Goal: Task Accomplishment & Management: Manage account settings

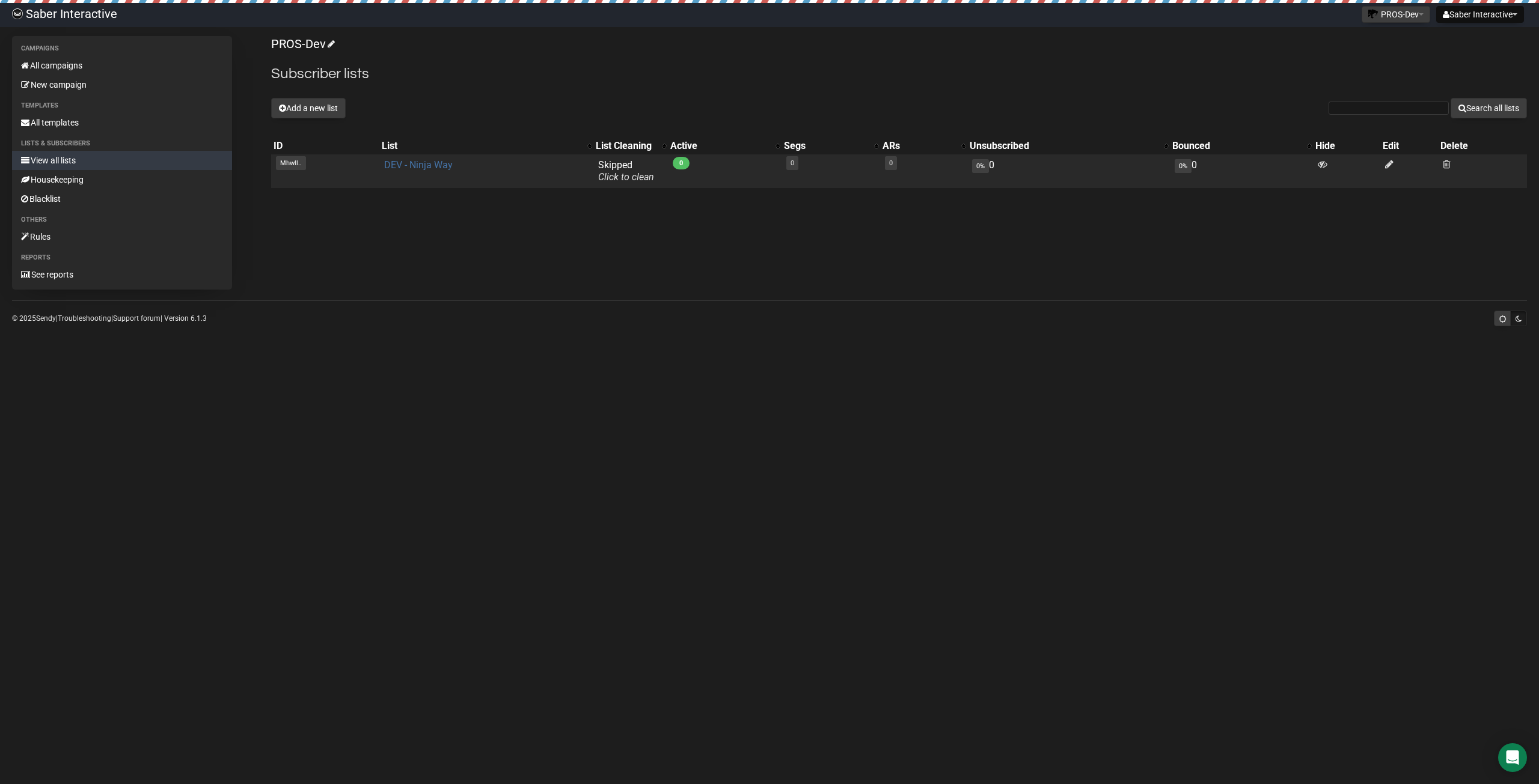
click at [417, 164] on link "DEV - Ninja Way" at bounding box center [418, 165] width 68 height 12
click at [411, 167] on link "DEV - Ninja Way" at bounding box center [418, 165] width 68 height 12
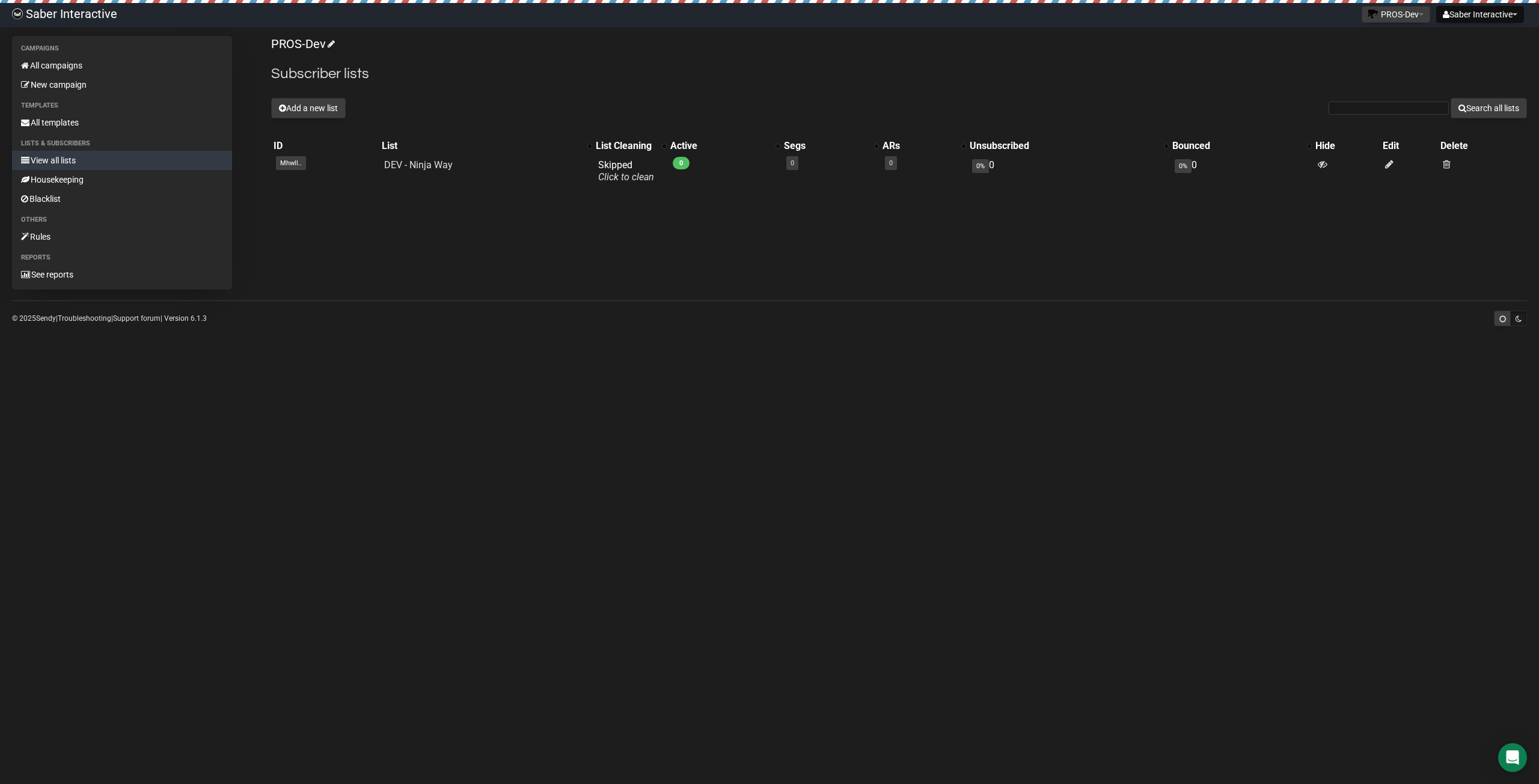
click at [769, 400] on body "Saber Interactive Saber Interactive Settings Logout PROS-Dev PROS PROS-Dev PROS…" at bounding box center [770, 392] width 1539 height 784
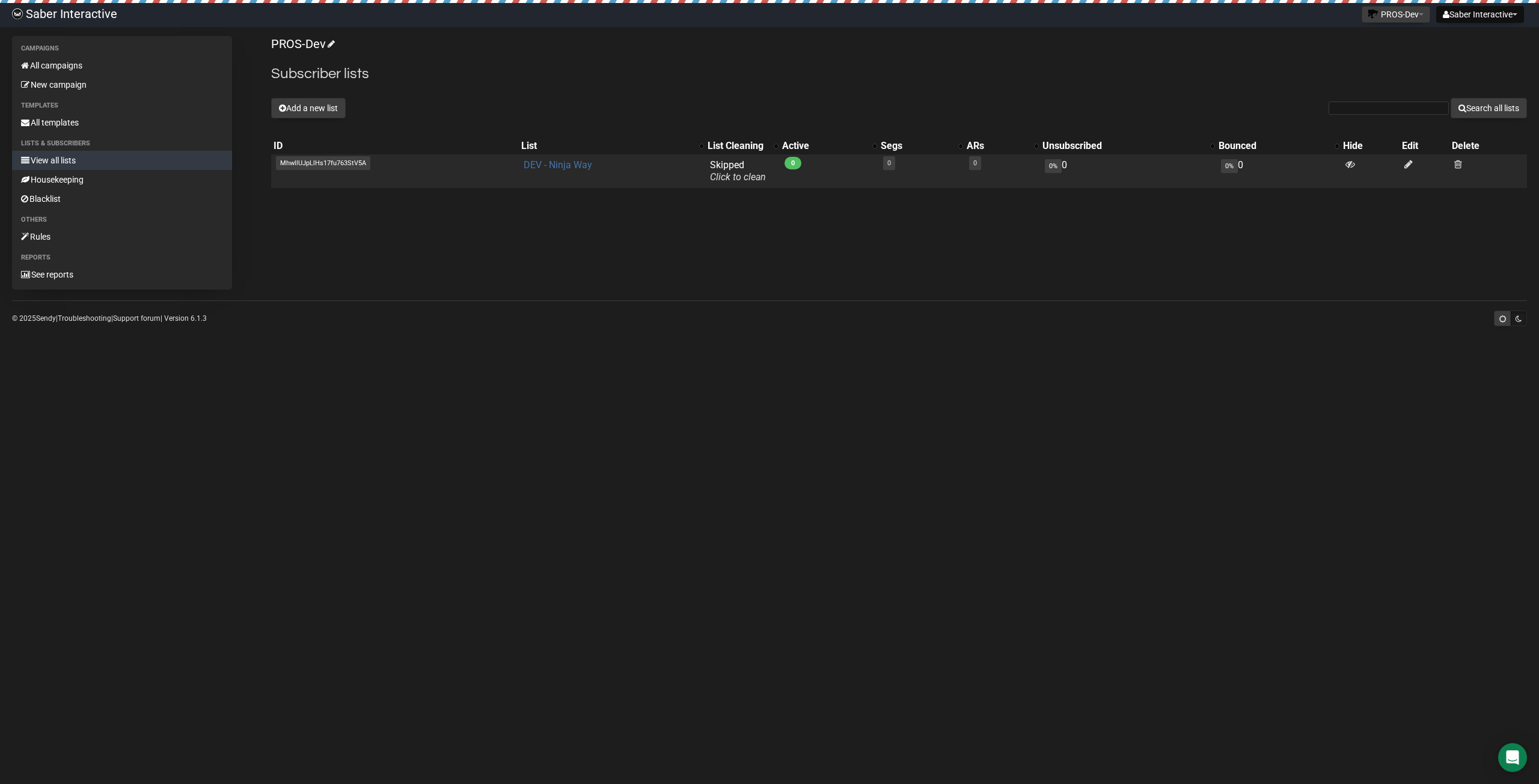
click at [561, 164] on link "DEV - Ninja Way" at bounding box center [558, 165] width 68 height 12
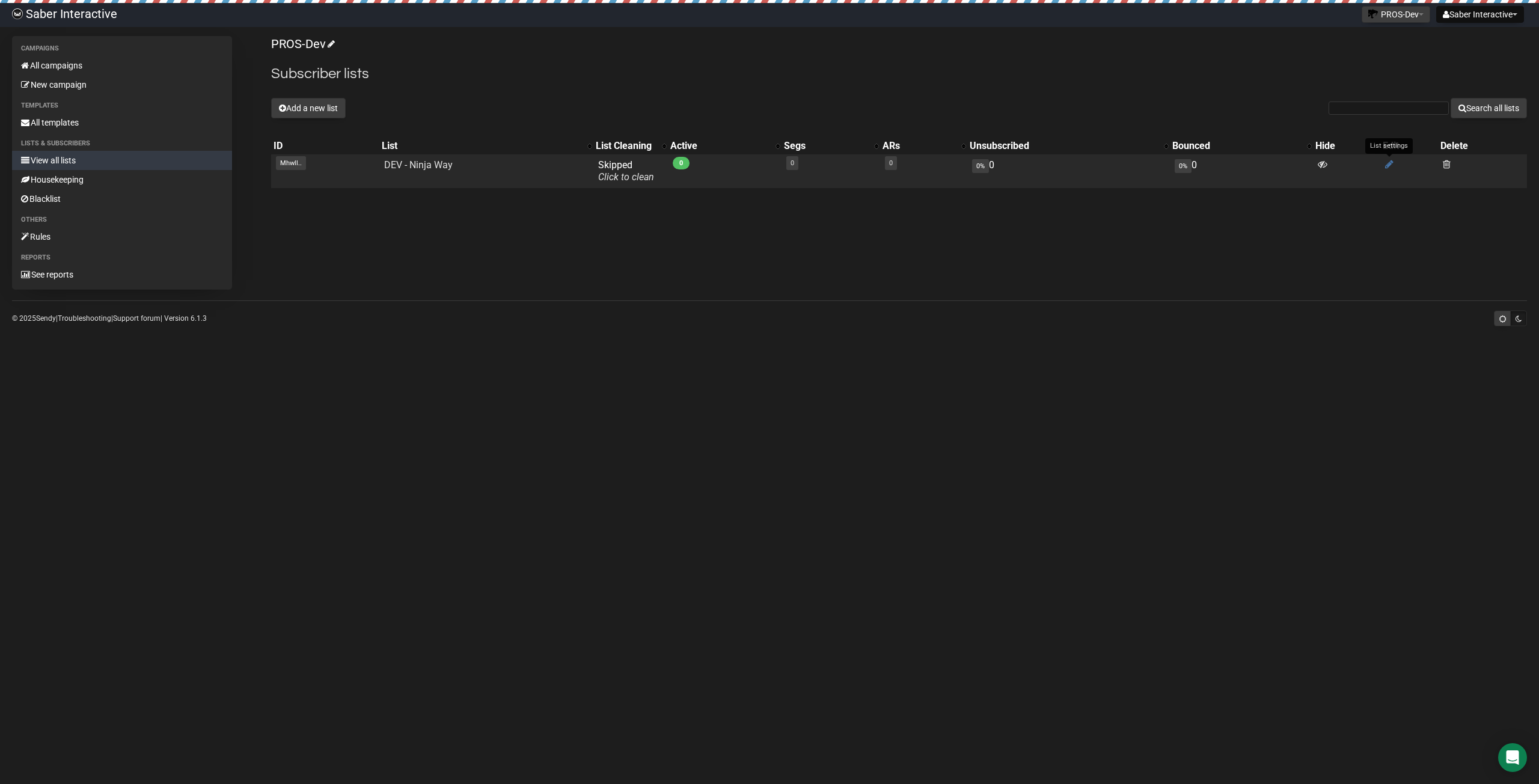
click at [1386, 165] on icon at bounding box center [1389, 164] width 8 height 10
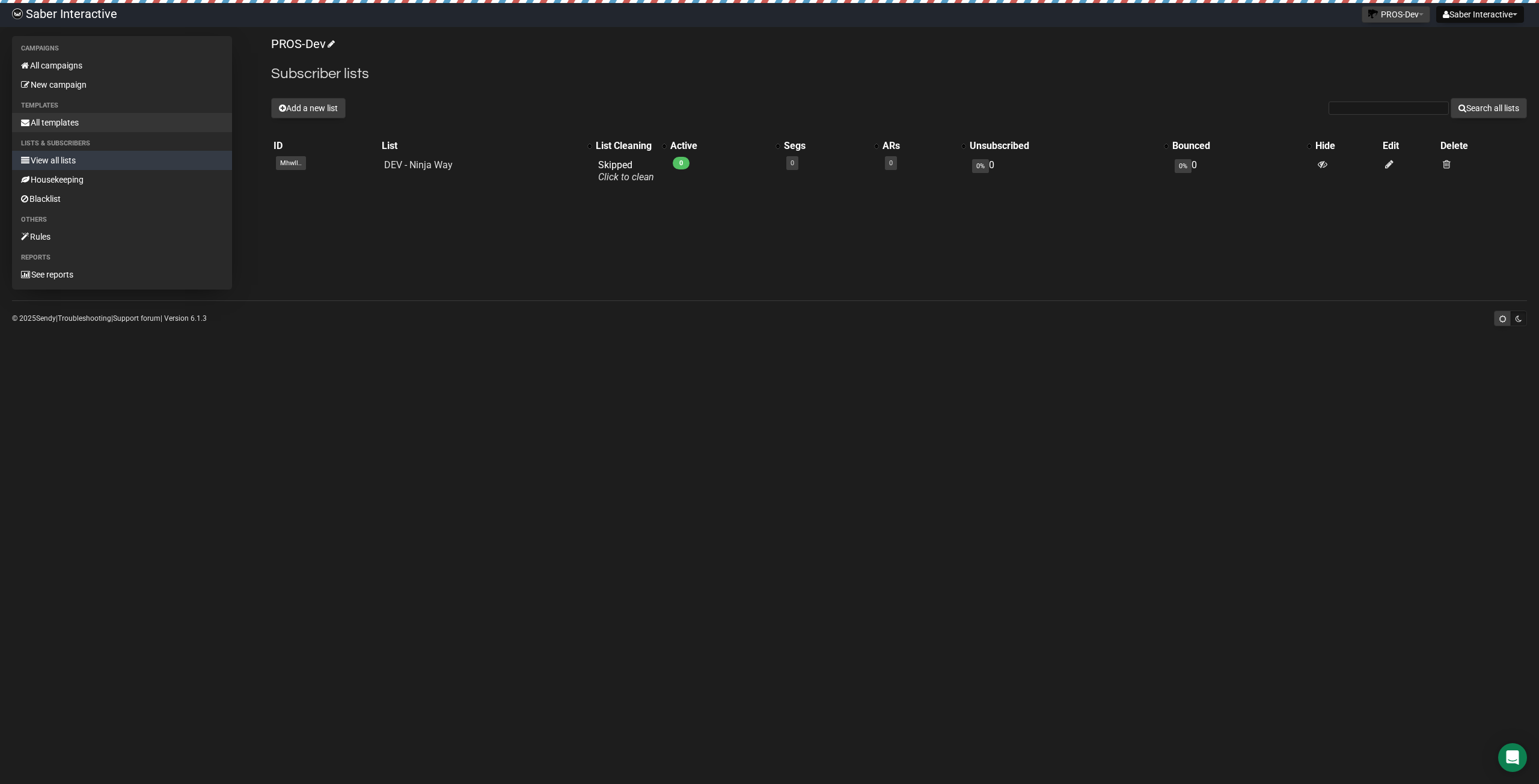
click at [84, 122] on link "All templates" at bounding box center [122, 122] width 220 height 19
click at [83, 67] on link "All campaigns" at bounding box center [122, 65] width 220 height 19
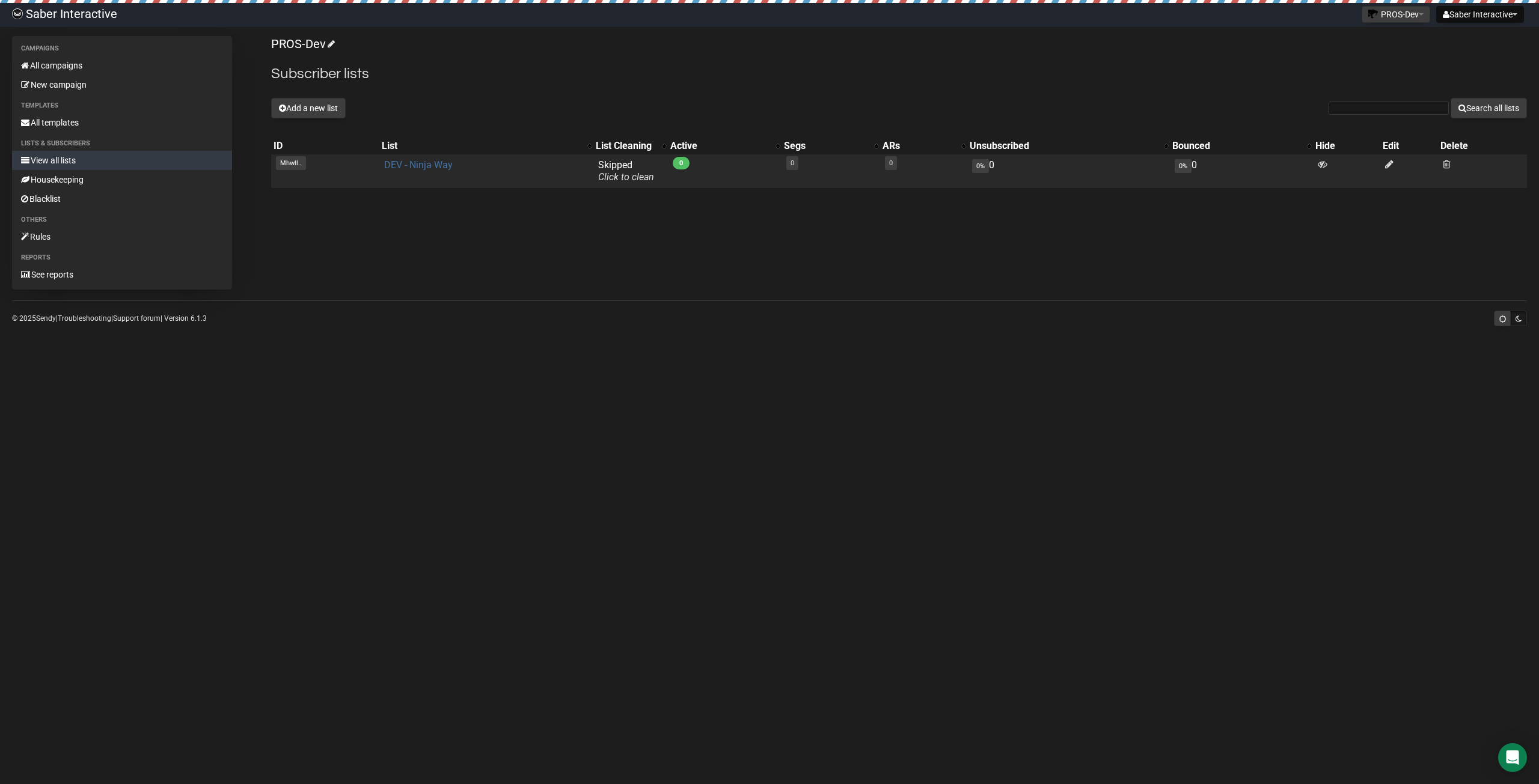
click at [398, 165] on link "DEV - Ninja Way" at bounding box center [418, 165] width 68 height 12
